Goal: Use online tool/utility: Utilize a website feature to perform a specific function

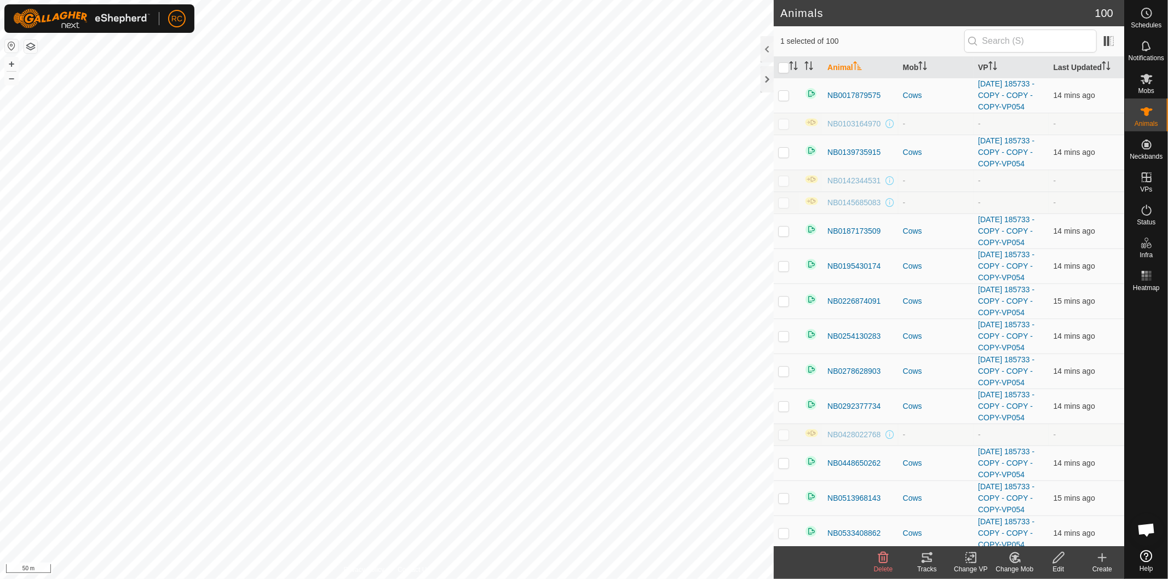
click at [937, 572] on div "Tracks" at bounding box center [927, 569] width 44 height 10
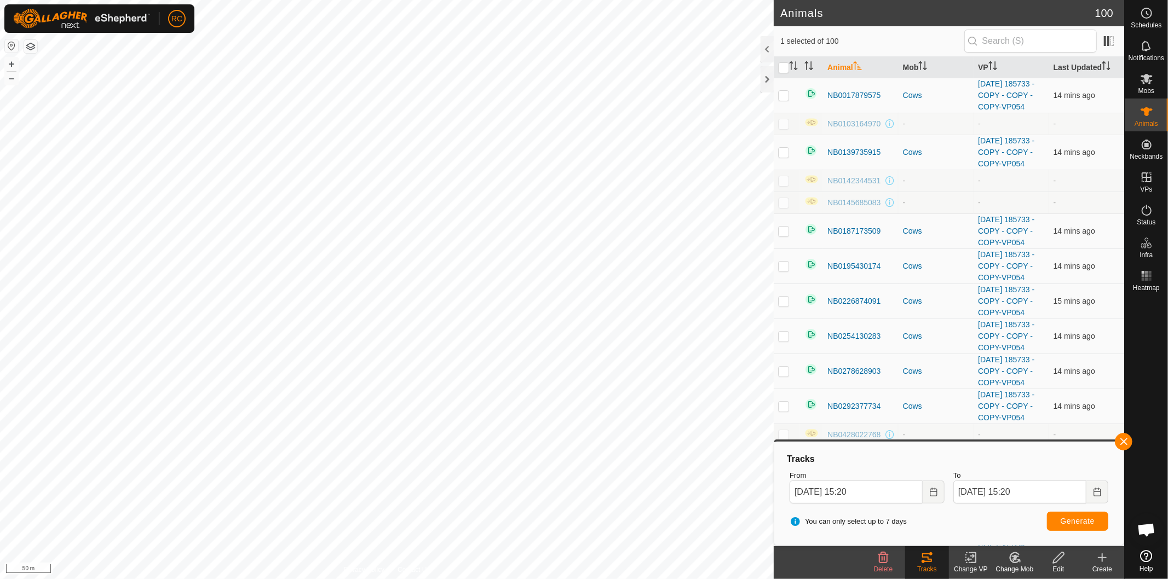
checkbox input "true"
checkbox input "false"
click at [1059, 522] on button "Generate" at bounding box center [1077, 521] width 61 height 19
checkbox input "false"
checkbox input "true"
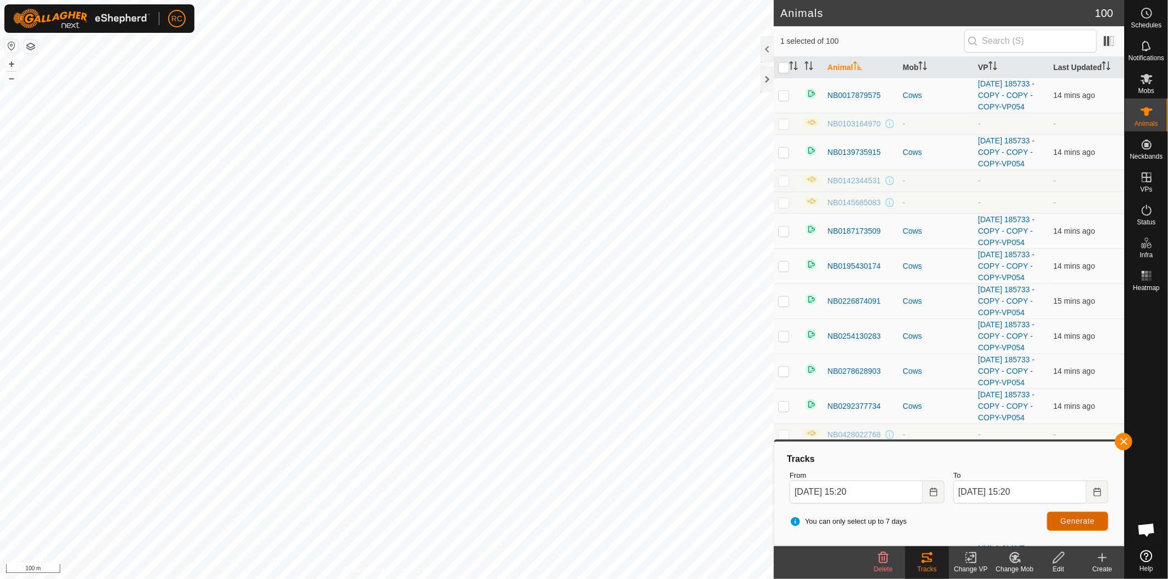
click at [1084, 524] on span "Generate" at bounding box center [1077, 521] width 34 height 9
checkbox input "true"
checkbox input "false"
click at [1062, 517] on span "Generate" at bounding box center [1077, 521] width 34 height 9
checkbox input "true"
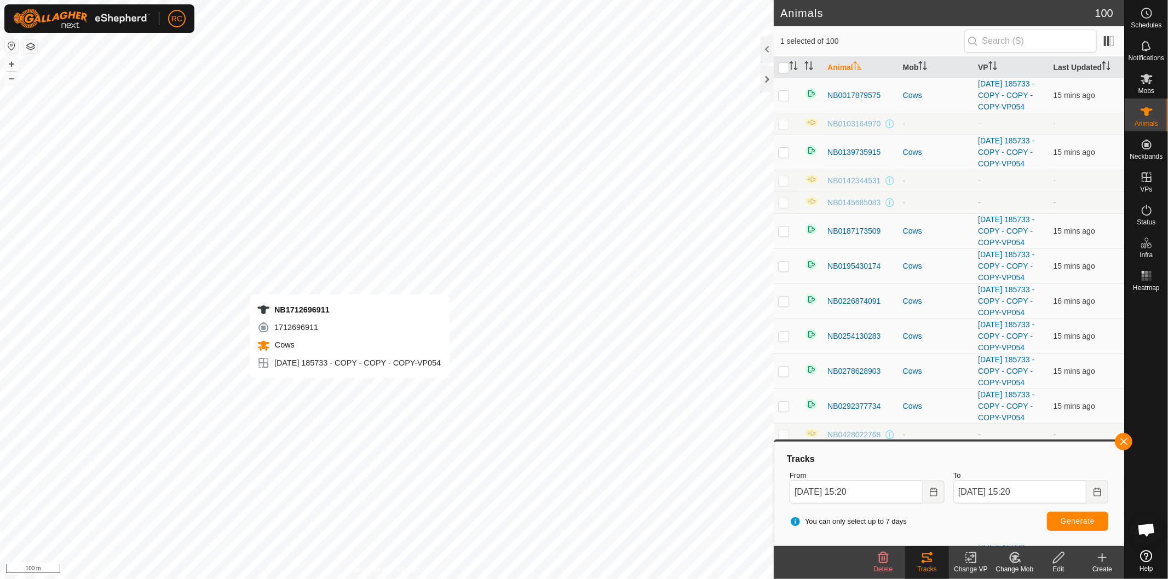
checkbox input "false"
click at [1076, 520] on span "Generate" at bounding box center [1077, 521] width 34 height 9
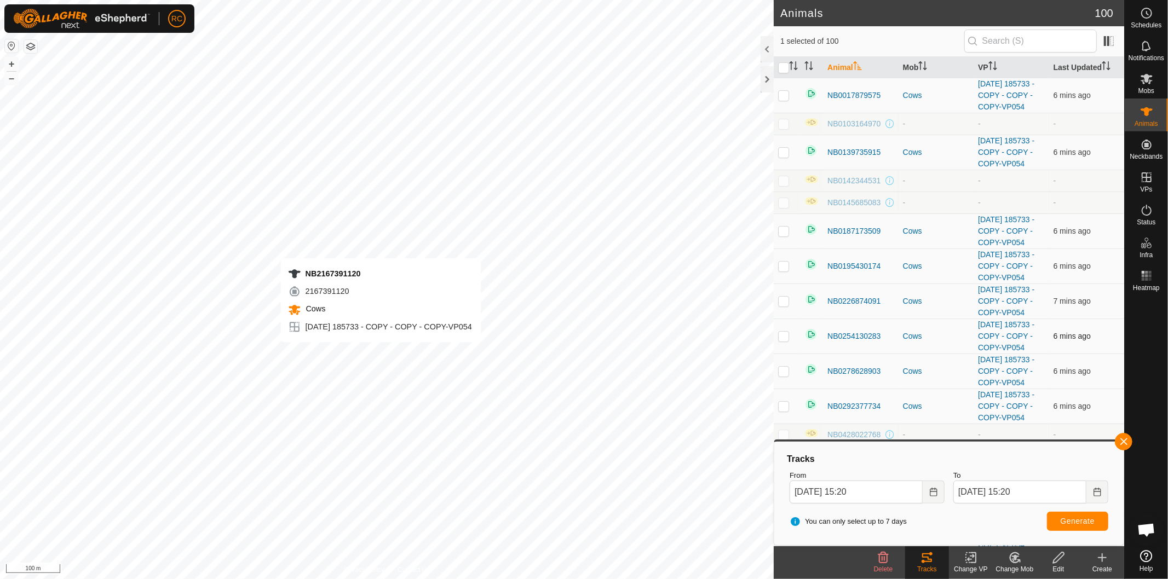
checkbox input "false"
checkbox input "true"
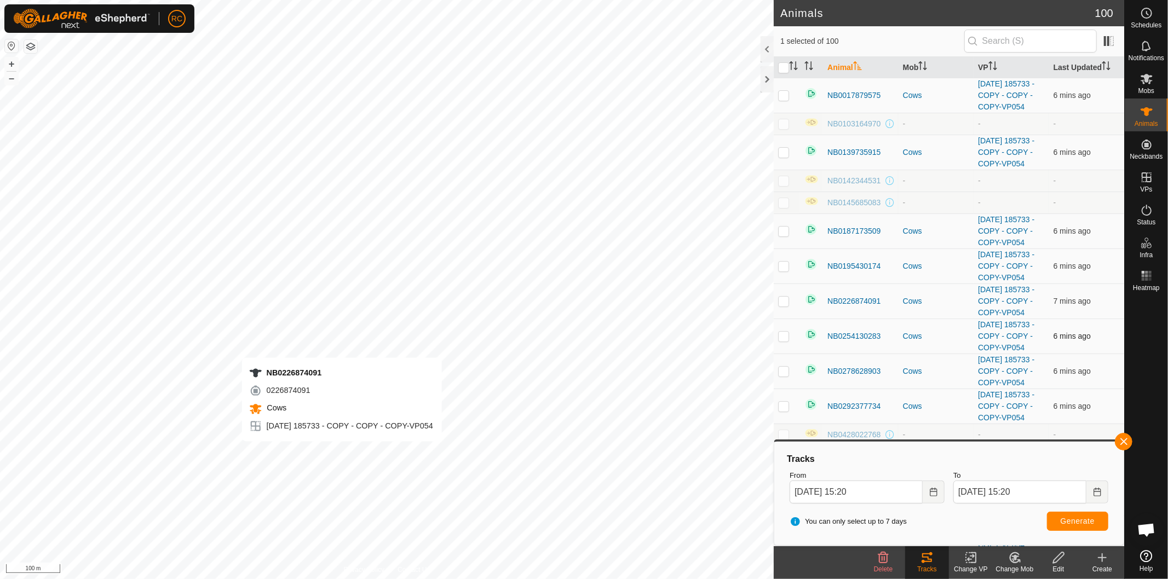
checkbox input "true"
checkbox input "false"
click at [1078, 521] on span "Generate" at bounding box center [1077, 521] width 34 height 9
